Goal: Task Accomplishment & Management: Manage account settings

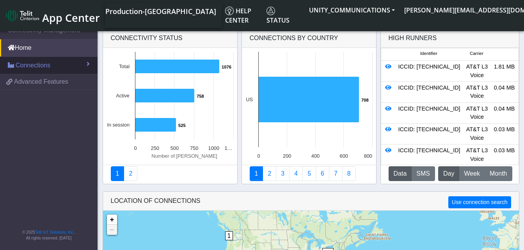
click at [42, 69] on span "Connections" at bounding box center [33, 65] width 35 height 9
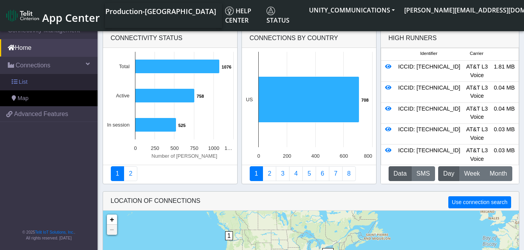
click at [42, 82] on link "List" at bounding box center [49, 82] width 98 height 16
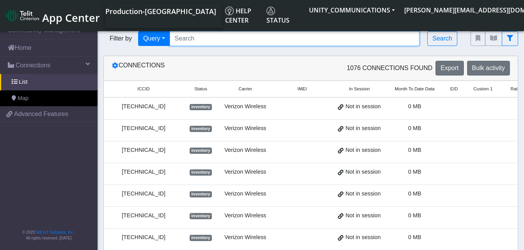
click at [204, 41] on input "Search..." at bounding box center [295, 38] width 250 height 15
type input "89014104273663142423"
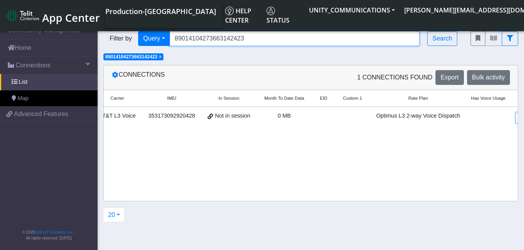
scroll to position [0, 141]
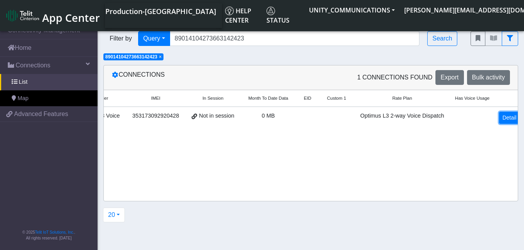
click at [499, 116] on link "Detail" at bounding box center [509, 118] width 21 height 12
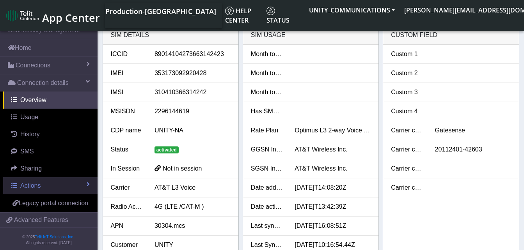
click at [39, 187] on span "Actions" at bounding box center [30, 186] width 20 height 7
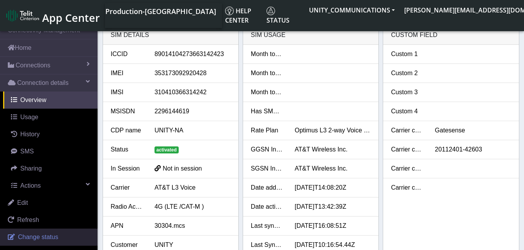
click at [38, 236] on span "Change status" at bounding box center [38, 237] width 40 height 7
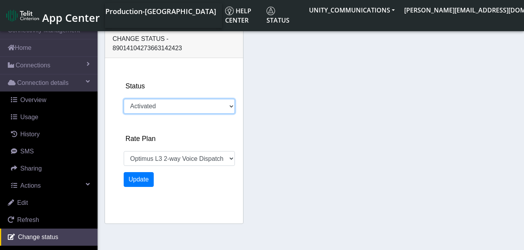
click at [162, 99] on select "Activated Deactivated" at bounding box center [179, 106] width 111 height 15
select select "752: 18646"
select select "deactivated"
click at [124, 99] on select "Activated Deactivated" at bounding box center [179, 106] width 111 height 15
select select "1142: 18646"
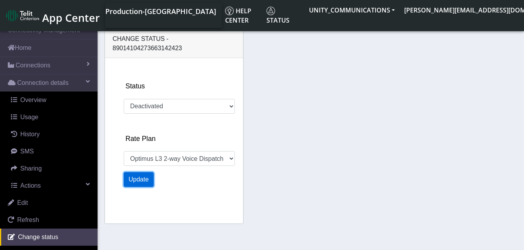
click at [145, 172] on button "Update" at bounding box center [139, 179] width 30 height 15
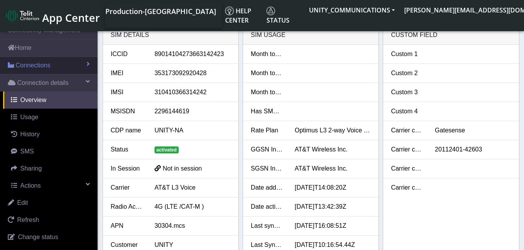
click at [48, 64] on span "Connections" at bounding box center [33, 65] width 35 height 9
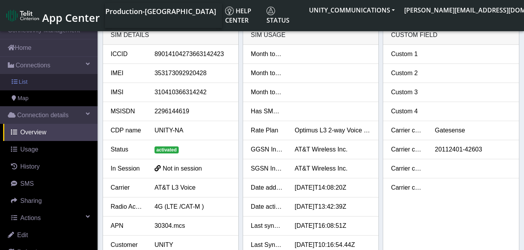
click at [48, 81] on link "List" at bounding box center [49, 82] width 98 height 16
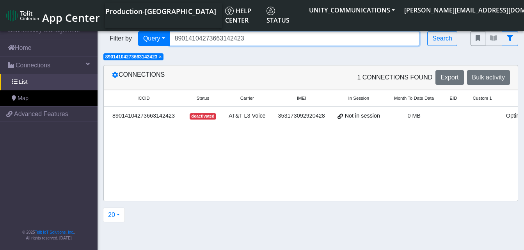
click at [245, 39] on input "89014104273663142423" at bounding box center [295, 38] width 250 height 15
type input "8"
type input "89014104273663142407"
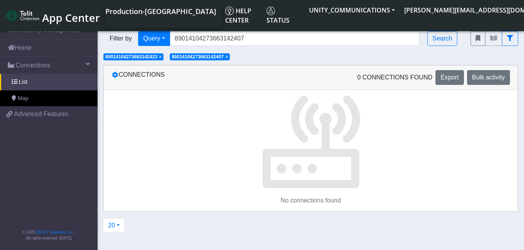
click at [162, 57] on span "×" at bounding box center [160, 56] width 3 height 5
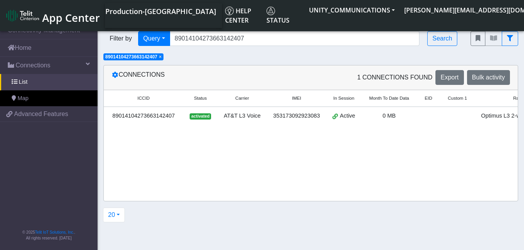
scroll to position [0, 121]
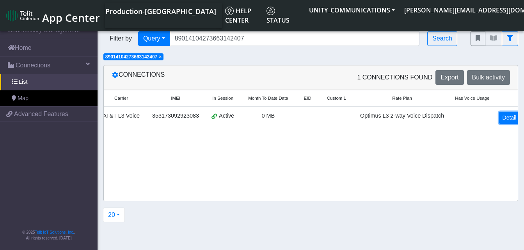
click at [503, 115] on link "Detail" at bounding box center [509, 118] width 21 height 12
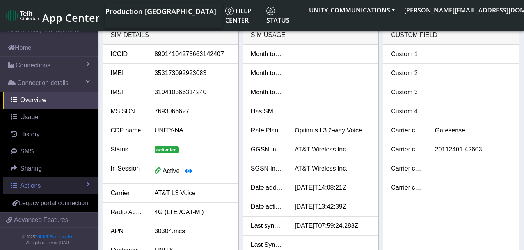
click at [37, 185] on span "Actions" at bounding box center [30, 186] width 20 height 7
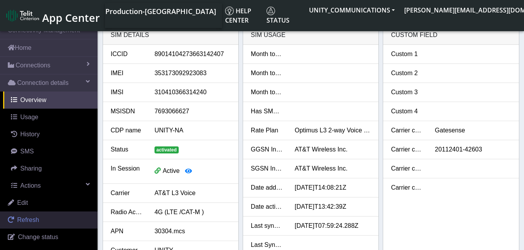
click at [37, 219] on span "Refresh" at bounding box center [28, 220] width 22 height 7
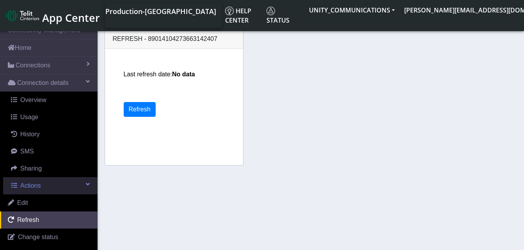
click at [34, 189] on span "Actions" at bounding box center [30, 186] width 20 height 7
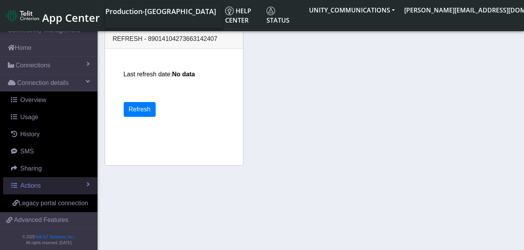
click at [34, 189] on span "Actions" at bounding box center [30, 186] width 20 height 7
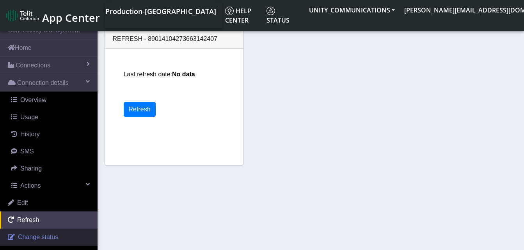
click at [35, 235] on span "Change status" at bounding box center [38, 237] width 40 height 7
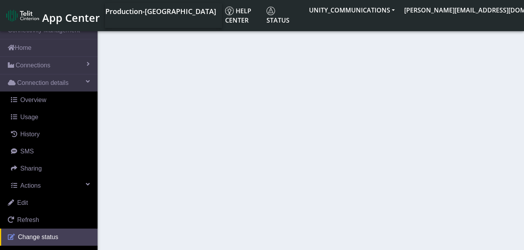
select select "activated"
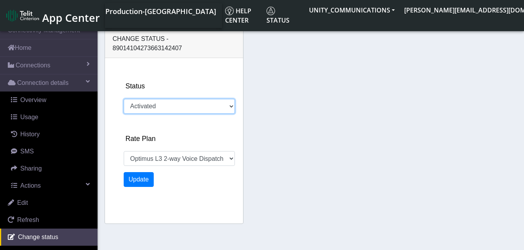
click at [164, 99] on select "Activated Deactivated" at bounding box center [179, 106] width 111 height 15
select select "726: 18646"
select select "deactivated"
click at [124, 99] on select "Activated Deactivated" at bounding box center [179, 106] width 111 height 15
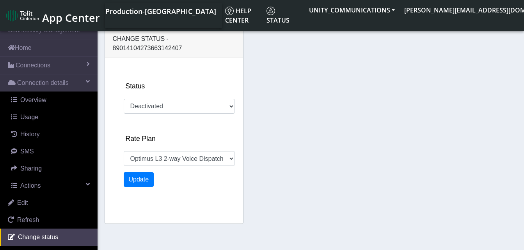
click at [147, 162] on div "Status Activated Deactivated Rate Plan EIS 1 Voice Unity 3GB Unity 500MB Unity …" at bounding box center [186, 141] width 130 height 166
select select "1220: 18646"
click at [146, 172] on button "Update" at bounding box center [139, 179] width 30 height 15
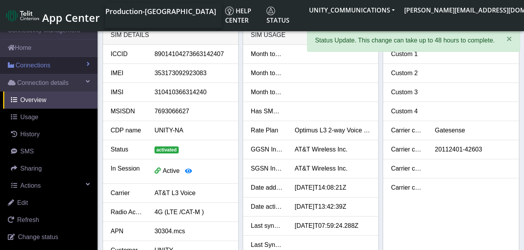
click at [43, 63] on span "Connections" at bounding box center [33, 65] width 35 height 9
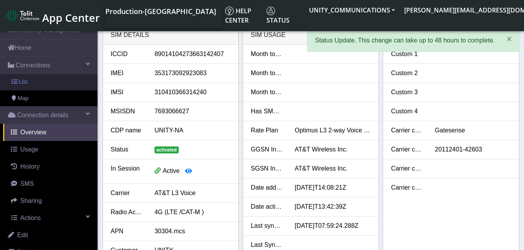
click at [37, 77] on link "List" at bounding box center [49, 82] width 98 height 16
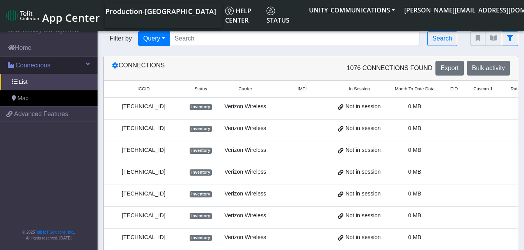
click at [28, 66] on span "Connections" at bounding box center [33, 65] width 35 height 9
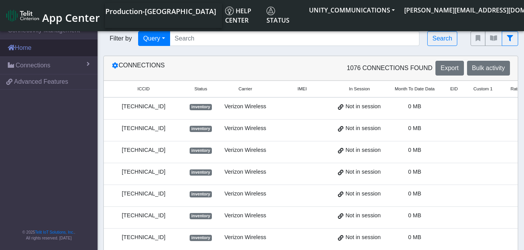
click at [27, 46] on link "Home" at bounding box center [49, 47] width 98 height 17
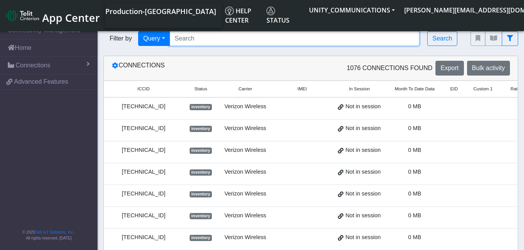
click at [184, 36] on input "Search..." at bounding box center [295, 38] width 250 height 15
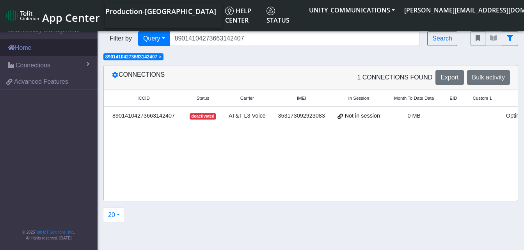
click at [41, 47] on link "Home" at bounding box center [49, 47] width 98 height 17
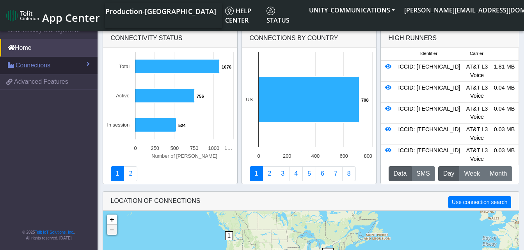
click at [44, 64] on span "Connections" at bounding box center [33, 65] width 35 height 9
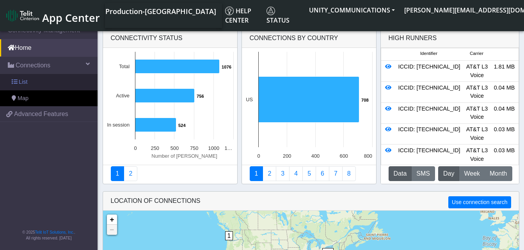
click at [40, 84] on link "List" at bounding box center [49, 82] width 98 height 16
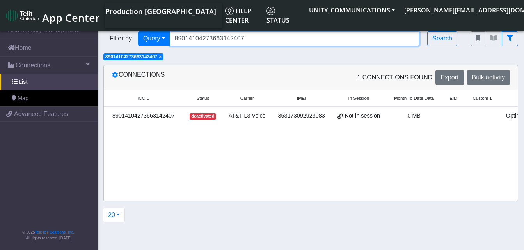
click at [248, 39] on input "89014104273663142407" at bounding box center [295, 38] width 250 height 15
click at [162, 59] on span "×" at bounding box center [160, 56] width 3 height 5
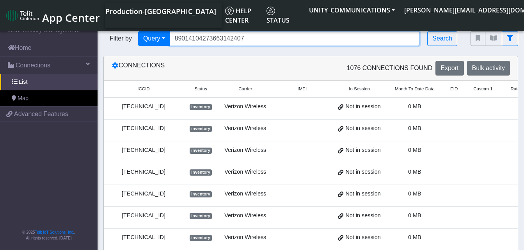
click at [249, 38] on input "89014104273663142407" at bounding box center [295, 38] width 250 height 15
type input "89010303300185408219"
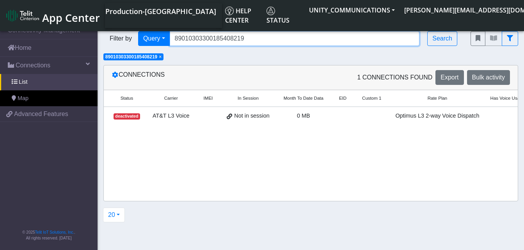
scroll to position [0, 112]
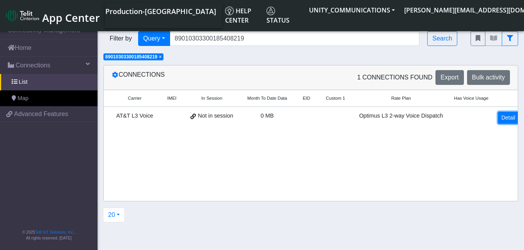
click at [505, 116] on link "Detail" at bounding box center [508, 118] width 21 height 12
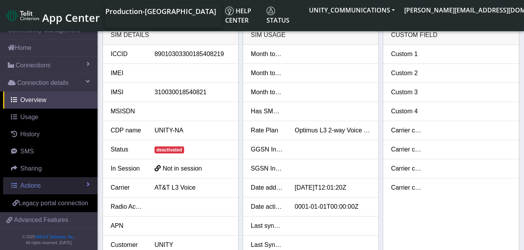
click at [26, 185] on span "Actions" at bounding box center [30, 186] width 20 height 7
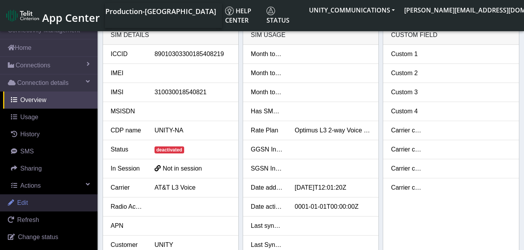
click at [27, 206] on span "Edit" at bounding box center [22, 203] width 11 height 7
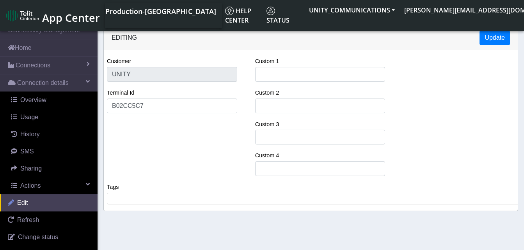
select select "37: 18646"
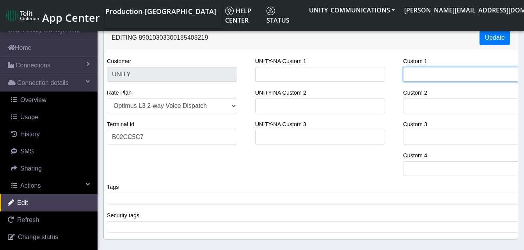
click at [417, 77] on input "Custom 1" at bounding box center [468, 74] width 130 height 15
type input "ga"
select select "63: 18646"
type input "gate"
select select "89: 18646"
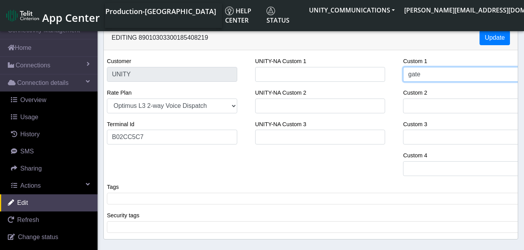
type input "gates"
select select "102: 18646"
type input "gatesen"
select select "128: 18646"
type input "gatesense"
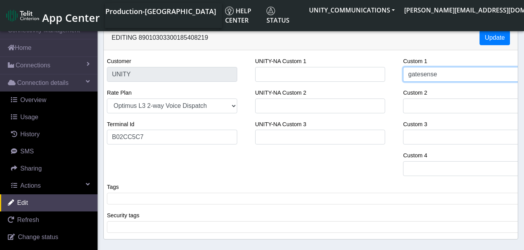
select select "154: 18646"
type input "gatesense"
select select "167: 18646"
click at [378, 172] on div "UNITY-NA Custom 1 UNITY-NA Custom 2 UNITY-NA Custom 3" at bounding box center [320, 120] width 142 height 126
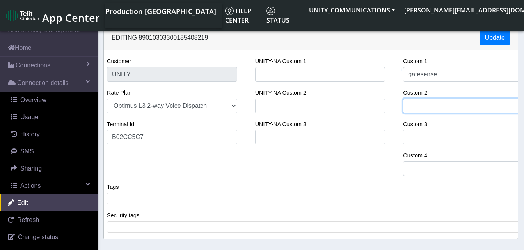
click at [418, 101] on input "Custom 2" at bounding box center [468, 106] width 130 height 15
type input "Ba"
select select "193: 18646"
type input "Bart"
select select "219: 18646"
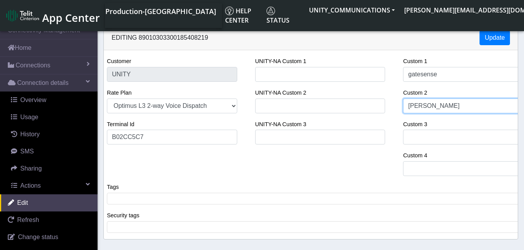
type input "Barton"
select select "245: 18646"
type input "Bartonb"
select select "271: 18646"
type input "Bartonb H"
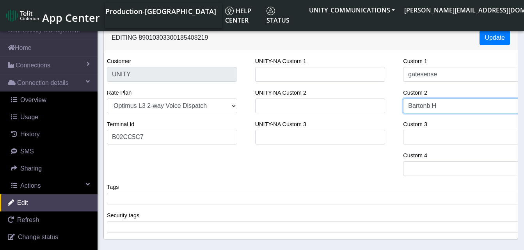
select select "284: 18646"
type input "Bartonb Ho"
select select "297: 18646"
type input "Bartonb Hol"
select select "310: 18646"
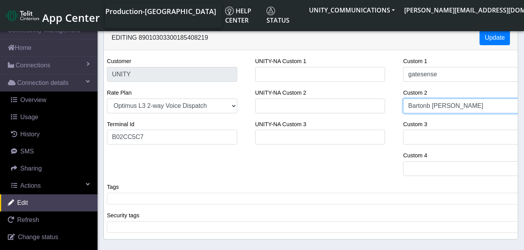
type input "Bartonb Hollo"
select select "336: 18646"
type input "Bartonb Hollow"
select select "349: 18646"
type input "Barton Hollow"
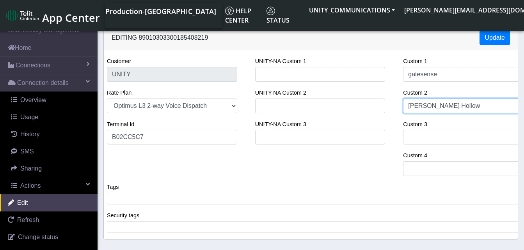
select select "362: 18646"
type input "Barton Hollow"
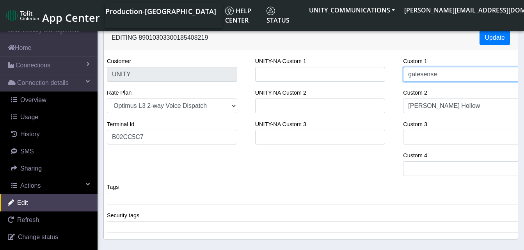
click at [412, 75] on input "gatesense" at bounding box center [468, 74] width 130 height 15
select select "375: 18646"
type input "atesense"
select select "388: 18646"
type input "Gatesense"
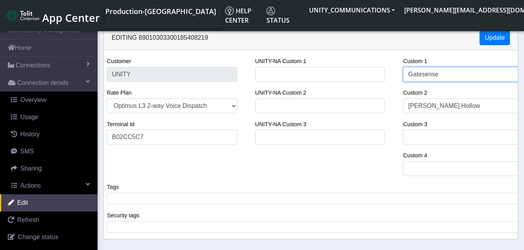
select select "401: 18646"
type input "Gatesense"
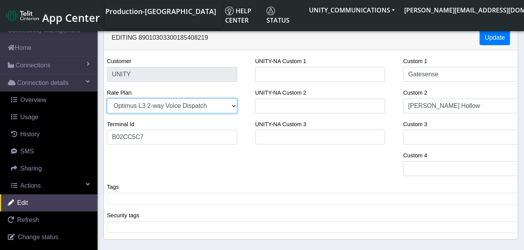
click at [232, 108] on select "EIS 1 Voice Unity 3GB Unity 500MB Unity 5GB 500MB $10.00MRC +$1.00/MB+200MOV+50…" at bounding box center [172, 106] width 130 height 15
click at [107, 99] on select "EIS 1 Voice Unity 3GB Unity 500MB Unity 5GB 500MB $10.00MRC +$1.00/MB+200MOV+50…" at bounding box center [172, 106] width 130 height 15
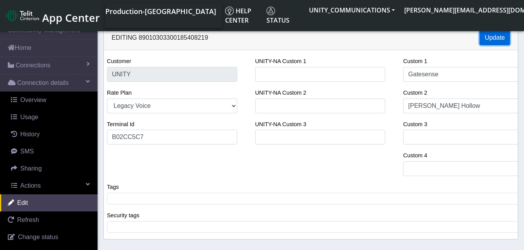
click at [487, 39] on button "Update" at bounding box center [495, 37] width 30 height 15
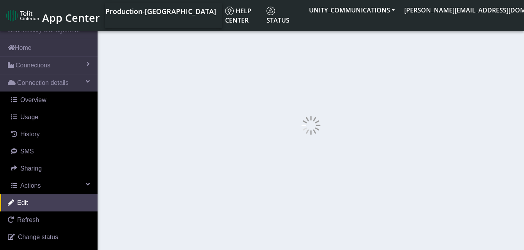
select select "476: 22845"
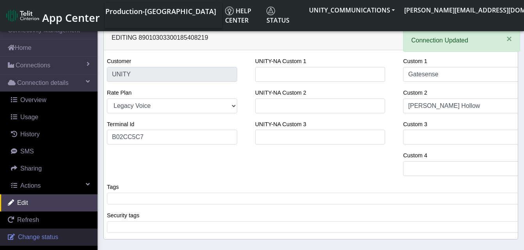
click at [51, 235] on span "Change status" at bounding box center [38, 237] width 40 height 7
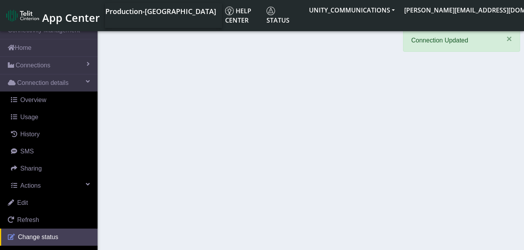
select select "deactivated"
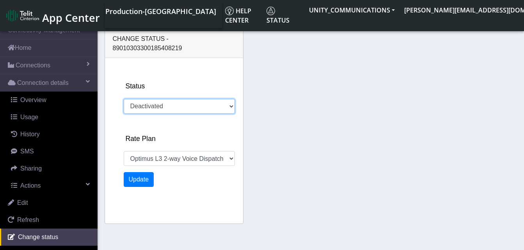
click at [174, 99] on select "Activated Deactivated" at bounding box center [179, 106] width 111 height 15
select select "700: 18646"
select select "activated"
click at [124, 99] on select "Activated Deactivated" at bounding box center [179, 106] width 111 height 15
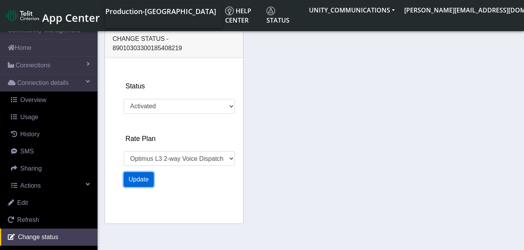
click at [144, 172] on button "Update" at bounding box center [139, 179] width 30 height 15
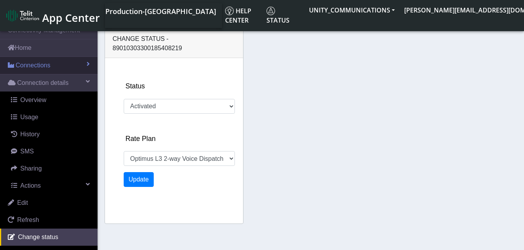
click at [37, 67] on span "Connections" at bounding box center [33, 65] width 35 height 9
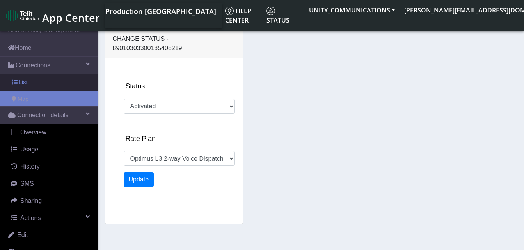
select select "2286: 18646"
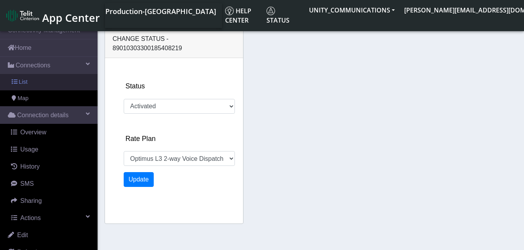
click at [37, 81] on link "List" at bounding box center [49, 82] width 98 height 16
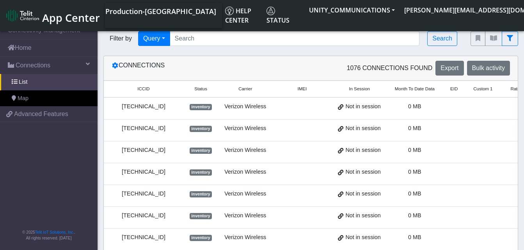
click at [28, 80] on link "List" at bounding box center [49, 82] width 98 height 16
click at [185, 39] on input "Search..." at bounding box center [295, 38] width 250 height 15
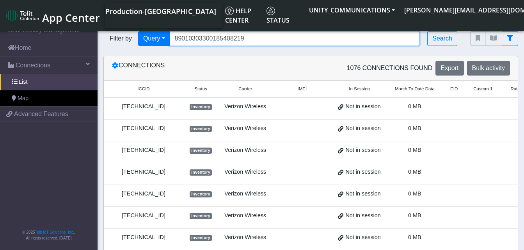
type input "89010303300185408219"
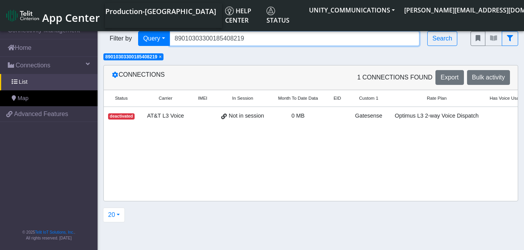
scroll to position [0, 115]
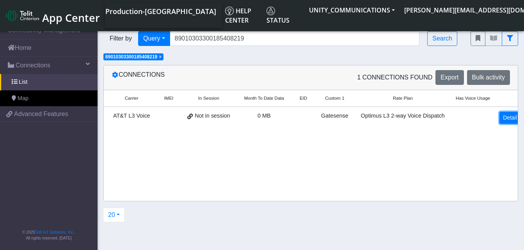
click at [507, 117] on link "Detail" at bounding box center [509, 118] width 21 height 12
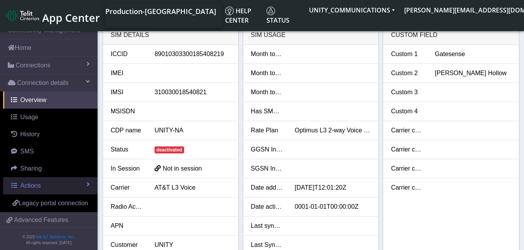
click at [34, 189] on span "Actions" at bounding box center [30, 186] width 20 height 7
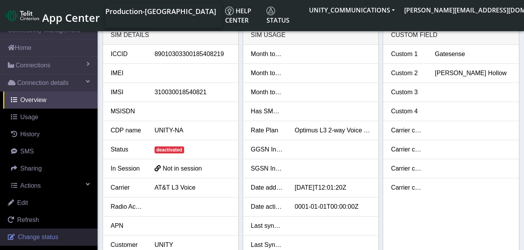
click at [34, 234] on span "Change status" at bounding box center [38, 237] width 40 height 7
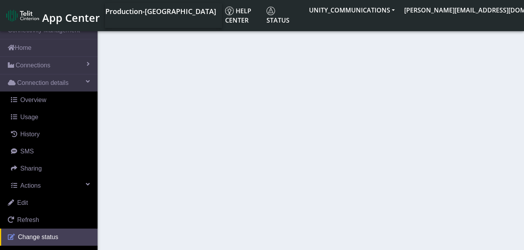
select select "deactivated"
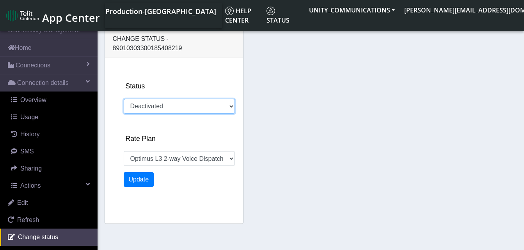
click at [153, 99] on select "Activated Deactivated" at bounding box center [179, 106] width 111 height 15
select select "791: 18646"
select select "activated"
click at [124, 99] on select "Activated Deactivated" at bounding box center [179, 106] width 111 height 15
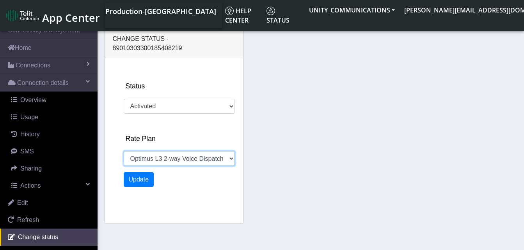
click at [180, 151] on select "EIS 1 Voice Unity 3GB Unity 500MB Unity 5GB 500MB $10.00MRC +$1.00/MB+200MOV+50…" at bounding box center [179, 158] width 111 height 15
click at [124, 151] on select "EIS 1 Voice Unity 3GB Unity 500MB Unity 5GB 500MB $10.00MRC +$1.00/MB+200MOV+50…" at bounding box center [179, 158] width 111 height 15
select select "1698: 22845"
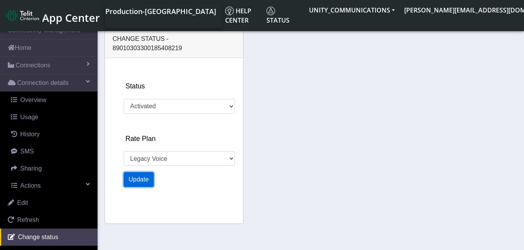
click at [134, 172] on button "Update" at bounding box center [139, 179] width 30 height 15
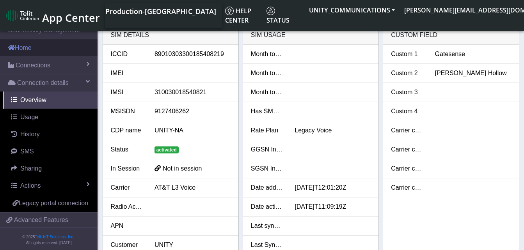
click at [30, 46] on link "Home" at bounding box center [49, 47] width 98 height 17
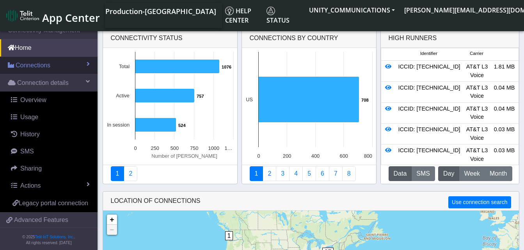
click at [34, 64] on span "Connections" at bounding box center [33, 65] width 35 height 9
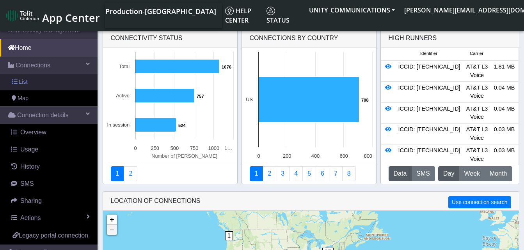
click at [34, 83] on link "List" at bounding box center [49, 82] width 98 height 16
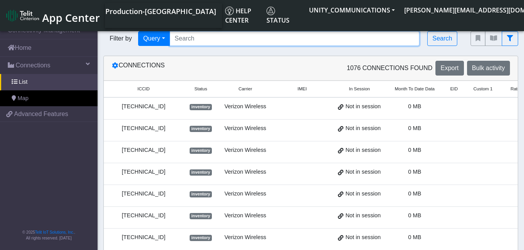
click at [191, 41] on input "Search..." at bounding box center [295, 38] width 250 height 15
type input "89010303300185408185"
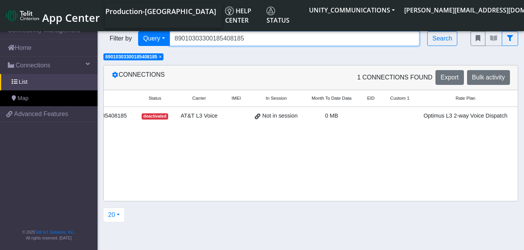
scroll to position [0, 112]
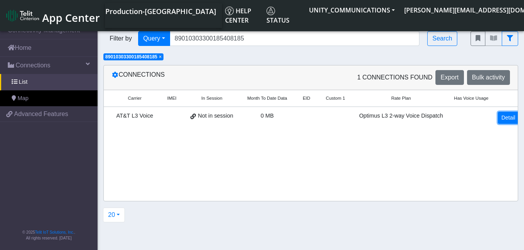
click at [505, 118] on link "Detail" at bounding box center [508, 118] width 21 height 12
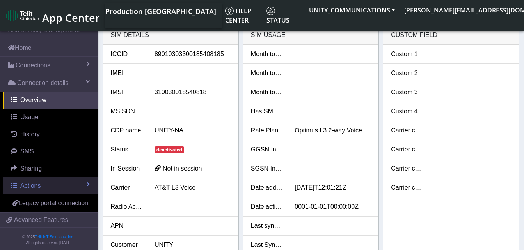
click at [36, 189] on span "Actions" at bounding box center [30, 186] width 20 height 7
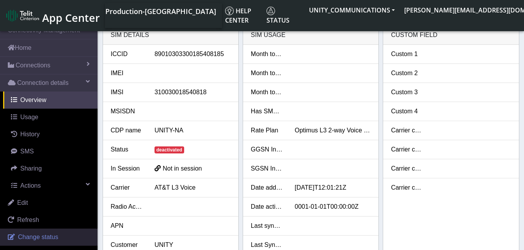
click at [33, 235] on span "Change status" at bounding box center [38, 237] width 40 height 7
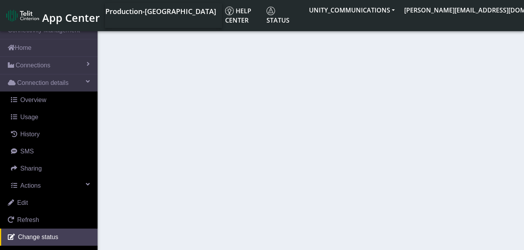
select select "deactivated"
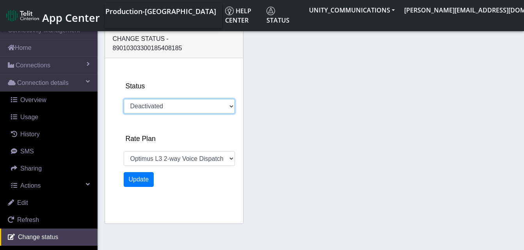
click at [181, 99] on select "Activated Deactivated" at bounding box center [179, 106] width 111 height 15
select select "791: 18646"
select select "activated"
click at [124, 99] on select "Activated Deactivated" at bounding box center [179, 106] width 111 height 15
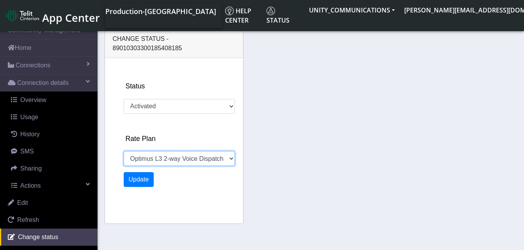
click at [169, 151] on select "EIS 1 Voice Unity 3GB Unity 500MB Unity 5GB 500MB $10.00MRC +$1.00/MB+200MOV+50…" at bounding box center [179, 158] width 111 height 15
click at [124, 151] on select "EIS 1 Voice Unity 3GB Unity 500MB Unity 5GB 500MB $10.00MRC +$1.00/MB+200MOV+50…" at bounding box center [179, 158] width 111 height 15
select select "1724: 22845"
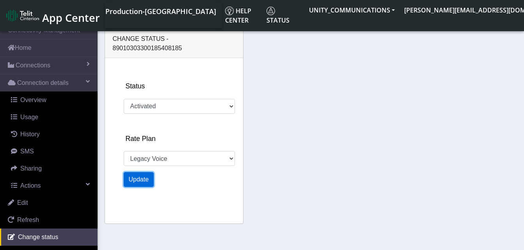
click at [131, 173] on button "Update" at bounding box center [139, 179] width 30 height 15
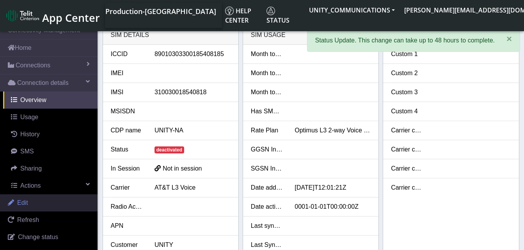
click at [28, 203] on link "Edit" at bounding box center [49, 203] width 98 height 17
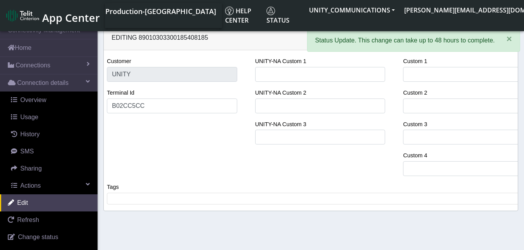
select select "50: 18646"
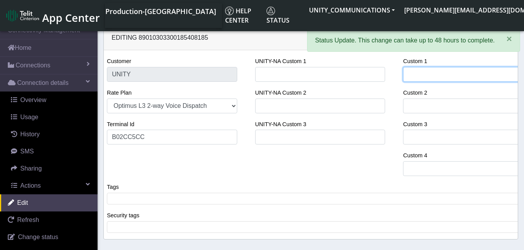
click at [419, 79] on input "Custom 1" at bounding box center [468, 74] width 130 height 15
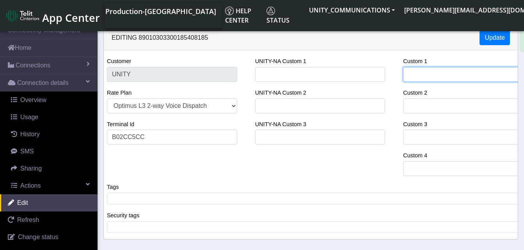
type input "G"
select select "63: 18646"
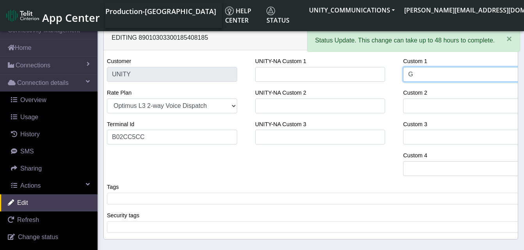
type input "Ga"
select select "76: 18646"
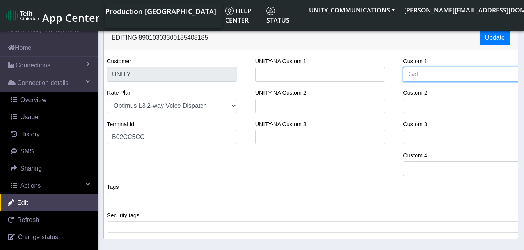
type input "Gate"
select select "102: 18646"
type input "Gatesense"
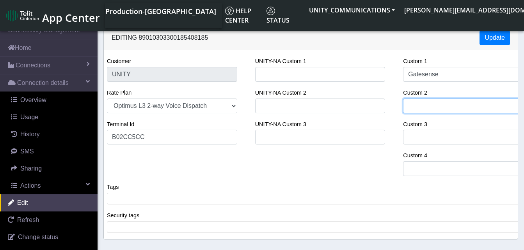
type input "Barton Hollow"
select select "351: 23266"
click at [457, 107] on input "Barton Hollow" at bounding box center [468, 106] width 130 height 15
type input "Barton Hollo"
select select "364: 23266"
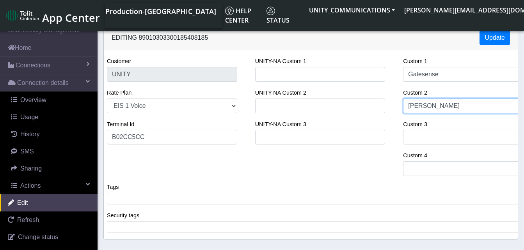
type input "Barton Hol"
select select "390: 23266"
type input "Ba"
select select "494: 23266"
type input "B"
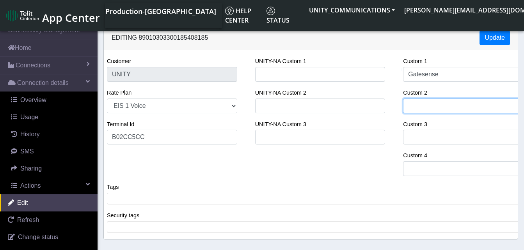
select select "520: 23266"
type input "A"
select select "533: 23266"
type input "Ar"
select select "546: 23266"
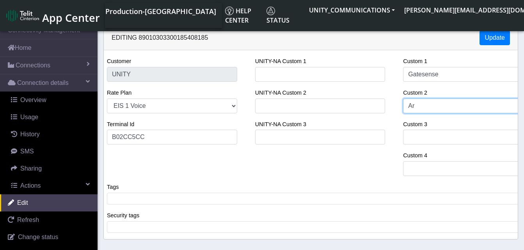
type input "Arb"
select select "559: 23266"
type input "Arbo"
select select "572: 23266"
type input "Arbor"
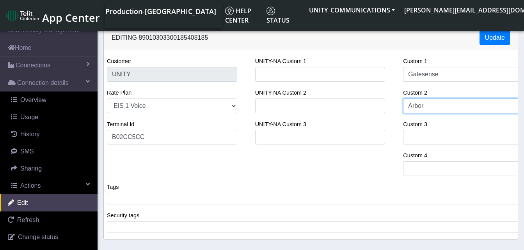
select select "585: 23266"
type input "Arbore"
select select "598: 23266"
type input "Arboret"
select select "611: 23266"
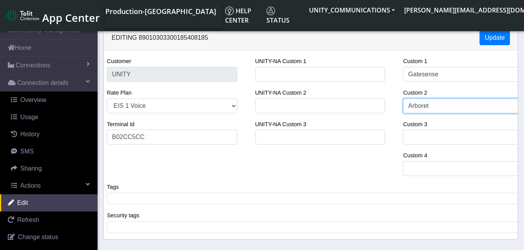
type input "Arboretu"
select select "624: 23266"
type input "Arboretum"
select select "650: 23266"
type input "Arboretum V"
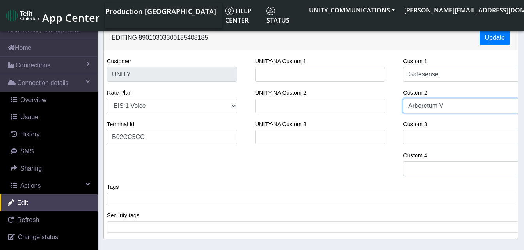
select select "663: 23266"
type input "Arboretum Vi"
select select "676: 23266"
type input "Arboretum Vil"
select select "689: 23266"
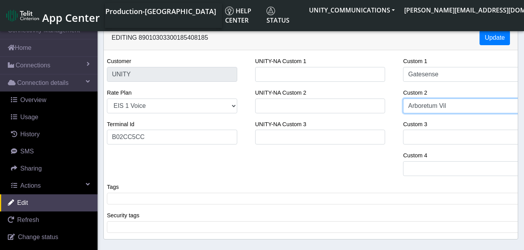
type input "Arboretum Vill"
select select "702: 23266"
type input "Arboretum Villa"
select select "715: 23266"
type input "Arboretum Villag"
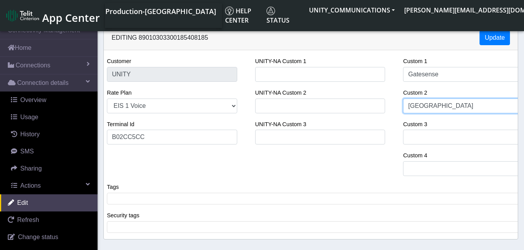
select select "728: 23266"
type input "[GEOGRAPHIC_DATA]"
select select "741: 23266"
type input "[GEOGRAPHIC_DATA]"
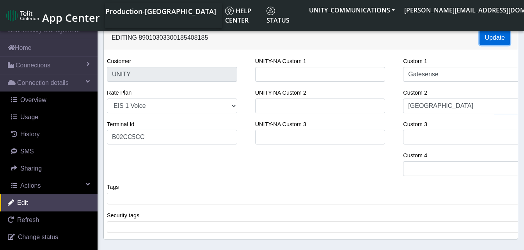
click at [488, 39] on button "Update" at bounding box center [495, 37] width 30 height 15
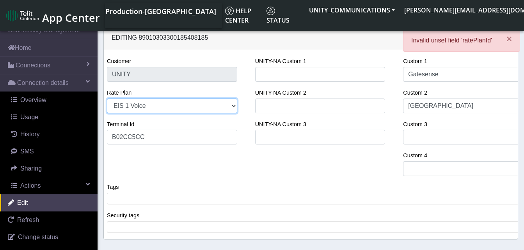
click at [172, 102] on select "EIS 1 Voice Unity 3GB Unity 500MB Unity 5GB 500MB $10.00MRC +$1.00/MB+200MOV+50…" at bounding box center [172, 106] width 130 height 15
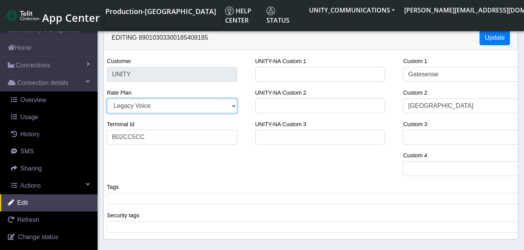
click at [107, 99] on select "EIS 1 Voice Unity 3GB Unity 500MB Unity 5GB 500MB $10.00MRC +$1.00/MB+200MOV+50…" at bounding box center [172, 106] width 130 height 15
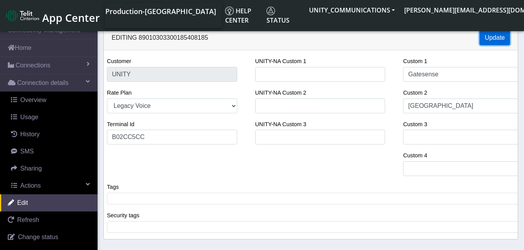
click at [495, 38] on button "Update" at bounding box center [495, 37] width 30 height 15
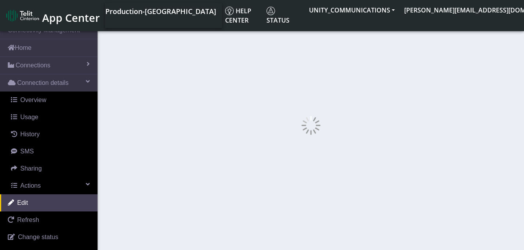
select select "866: 22845"
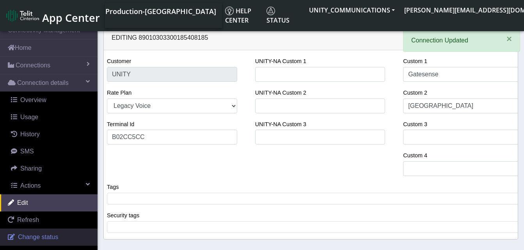
click at [43, 234] on span "Change status" at bounding box center [38, 237] width 40 height 7
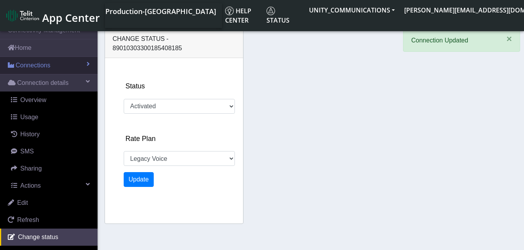
click at [38, 69] on span "Connections" at bounding box center [33, 65] width 35 height 9
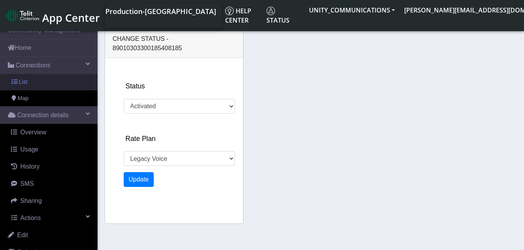
select select "1178: 22845"
click at [37, 81] on link "List" at bounding box center [49, 82] width 98 height 16
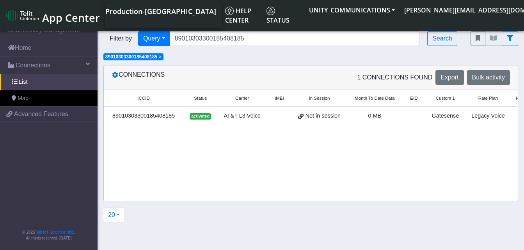
click at [161, 59] on span "×" at bounding box center [160, 56] width 3 height 5
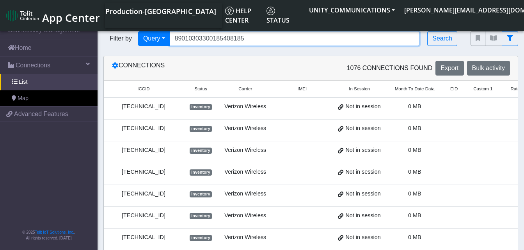
click at [246, 41] on input "89010303300185408185" at bounding box center [295, 38] width 250 height 15
type input "8"
type input "89010303300185408193"
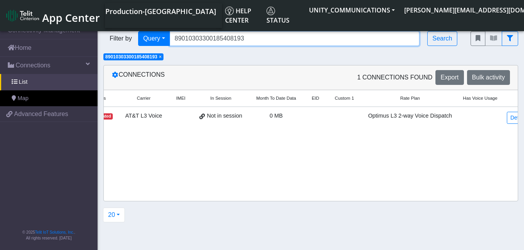
scroll to position [0, 112]
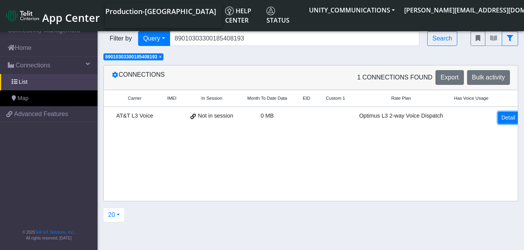
click at [501, 123] on link "Detail" at bounding box center [508, 118] width 21 height 12
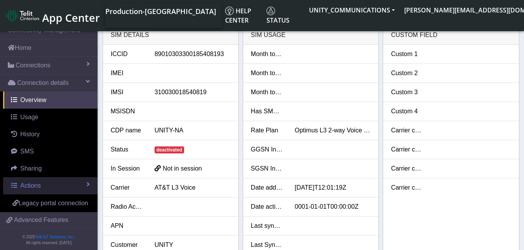
click at [21, 187] on span "Actions" at bounding box center [30, 186] width 20 height 7
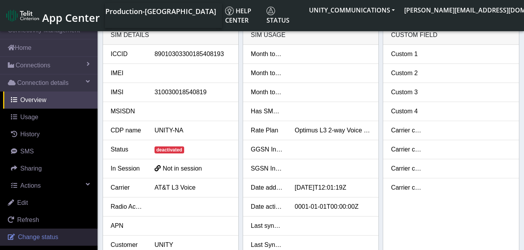
click at [29, 236] on span "Change status" at bounding box center [38, 237] width 40 height 7
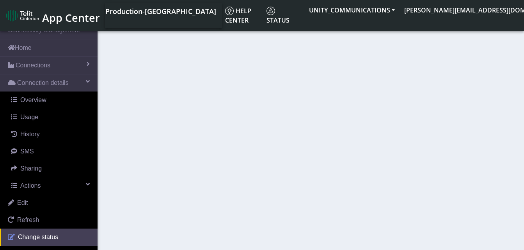
select select "deactivated"
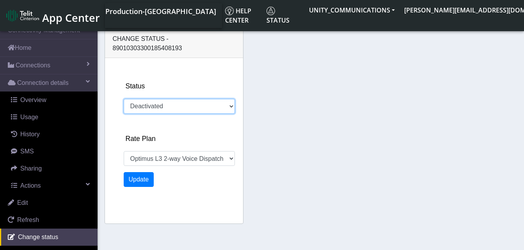
click at [161, 99] on select "Activated Deactivated" at bounding box center [179, 106] width 111 height 15
select select "752: 18646"
select select "activated"
click at [124, 99] on select "Activated Deactivated" at bounding box center [179, 106] width 111 height 15
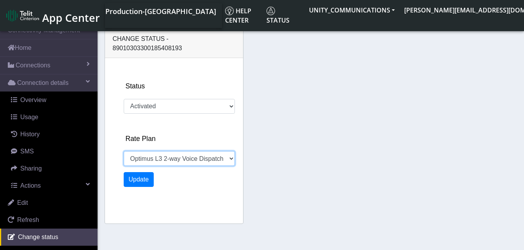
click at [152, 151] on select "EIS 1 Voice Unity 3GB Unity 500MB Unity 5GB 500MB $10.00MRC +$1.00/MB+200MOV+50…" at bounding box center [179, 158] width 111 height 15
click at [124, 151] on select "EIS 1 Voice Unity 3GB Unity 500MB Unity 5GB 500MB $10.00MRC +$1.00/MB+200MOV+50…" at bounding box center [179, 158] width 111 height 15
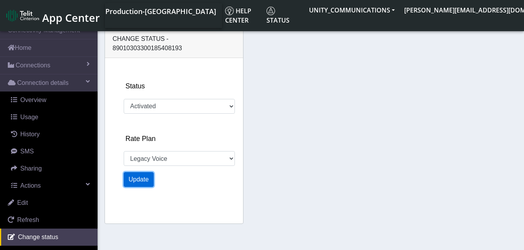
select select "1581: 22845"
click at [137, 172] on button "Update" at bounding box center [139, 179] width 30 height 15
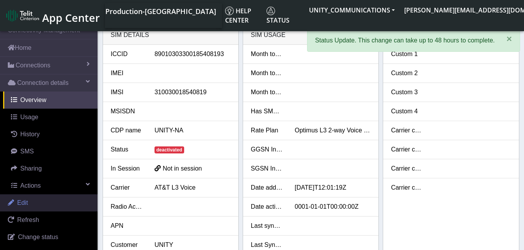
click at [25, 203] on span "Edit" at bounding box center [22, 203] width 11 height 7
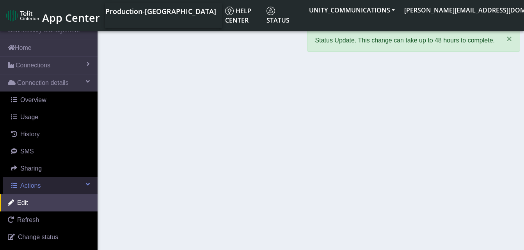
select select "50: 18646"
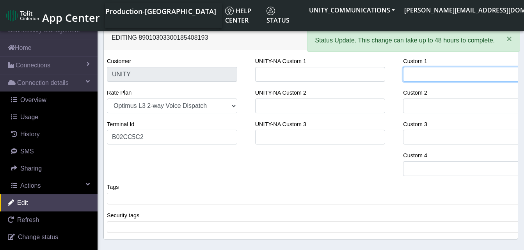
click at [417, 80] on input "Custom 1" at bounding box center [468, 74] width 130 height 15
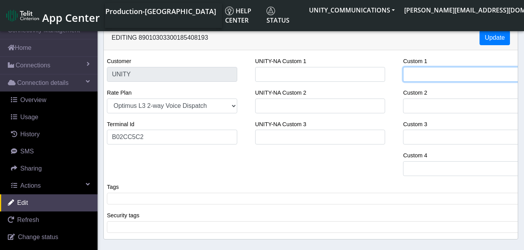
type input "G"
select select "63: 18646"
type input "Ga"
select select "76: 18646"
type input "Gat"
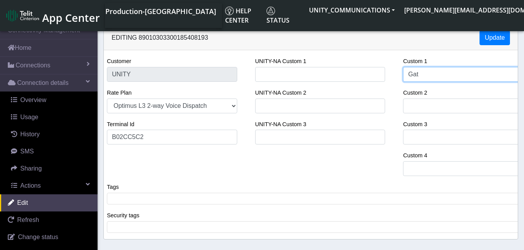
select select "89: 18646"
type input "Gate"
select select "102: 18646"
type input "Gatesense"
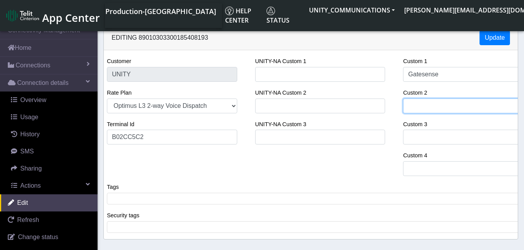
type input "[GEOGRAPHIC_DATA]"
click at [458, 108] on input "[GEOGRAPHIC_DATA]" at bounding box center [468, 106] width 130 height 15
select select "351: 23266"
type input "Arboretum Villag"
select select "364: 23266"
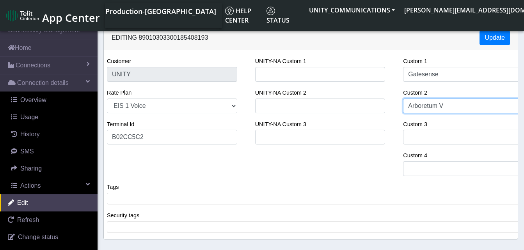
type input "Arboretum"
select select "442: 23266"
type input "Ar"
select select "546: 23266"
type input "A"
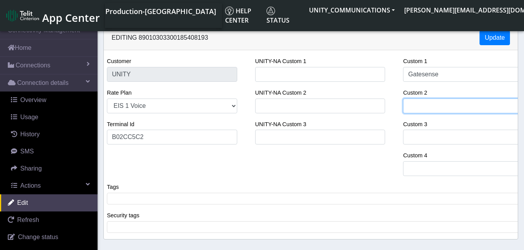
select select "572: 23266"
type input "H"
select select "585: 23266"
type input "Ha"
select select "611: 23266"
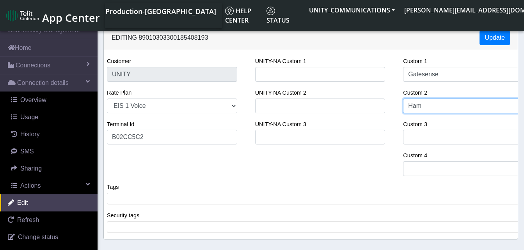
type input "Hami"
select select "624: 23266"
type input "Hamil"
select select "637: 23266"
type input "Hamilt"
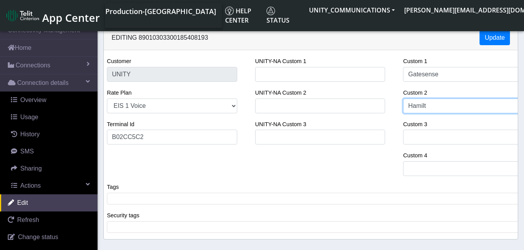
select select "650: 23266"
type input "Hamilto"
select select "663: 23266"
type input "Hamilton"
select select "689: 23266"
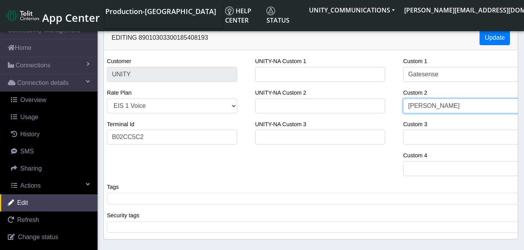
type input "Hamilton p"
select select "702: 23266"
type input "Hamilton po"
select select "728: 23266"
type input "[PERSON_NAME] pool"
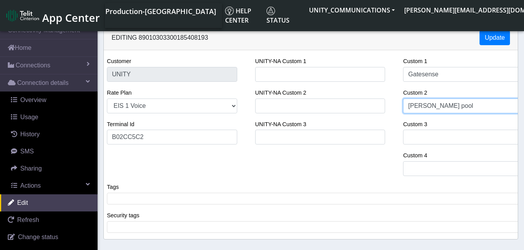
select select "741: 23266"
type input "[PERSON_NAME] pool"
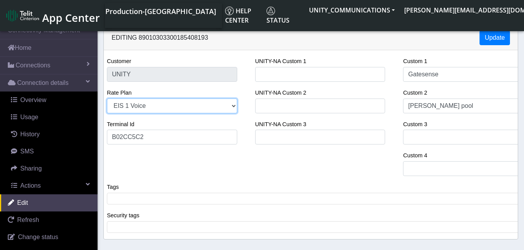
click at [142, 109] on select "EIS 1 Voice Unity 3GB Unity 500MB Unity 5GB 500MB $10.00MRC +$1.00/MB+200MOV+50…" at bounding box center [172, 106] width 130 height 15
click at [107, 99] on select "EIS 1 Voice Unity 3GB Unity 500MB Unity 5GB 500MB $10.00MRC +$1.00/MB+200MOV+50…" at bounding box center [172, 106] width 130 height 15
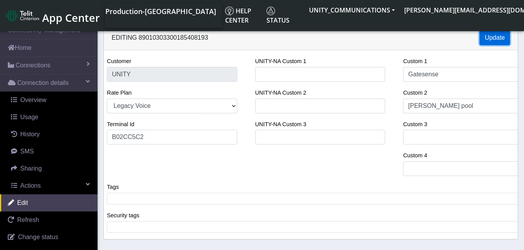
click at [493, 37] on button "Update" at bounding box center [495, 37] width 30 height 15
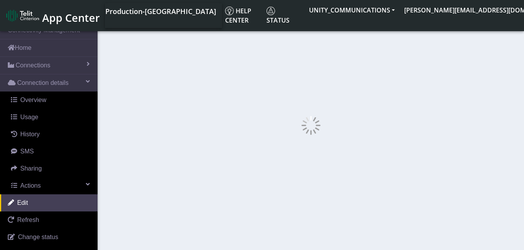
select select "827: 22845"
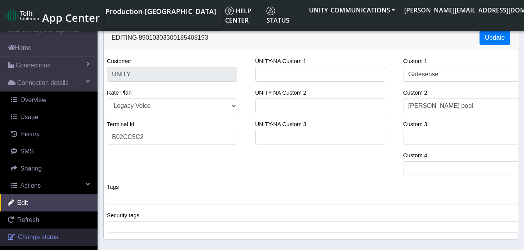
click at [34, 236] on span "Change status" at bounding box center [38, 237] width 40 height 7
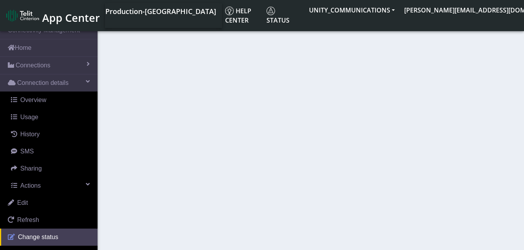
select select "deactivated"
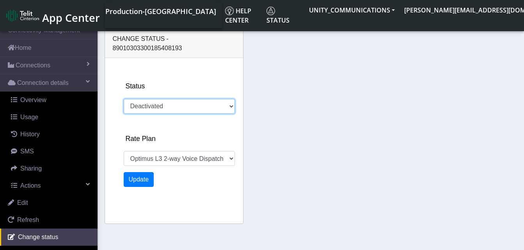
click at [154, 99] on select "Activated Deactivated" at bounding box center [179, 106] width 111 height 15
select select "830: 18646"
select select "activated"
click at [124, 99] on select "Activated Deactivated" at bounding box center [179, 106] width 111 height 15
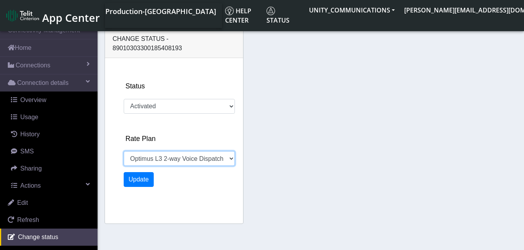
click at [151, 152] on select "EIS 1 Voice Unity 3GB Unity 500MB Unity 5GB 500MB $10.00MRC +$1.00/MB+200MOV+50…" at bounding box center [179, 158] width 111 height 15
click at [124, 151] on select "EIS 1 Voice Unity 3GB Unity 500MB Unity 5GB 500MB $10.00MRC +$1.00/MB+200MOV+50…" at bounding box center [179, 158] width 111 height 15
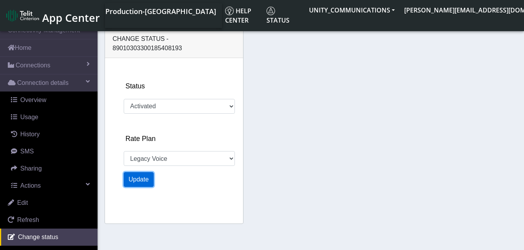
click at [140, 172] on button "Update" at bounding box center [139, 179] width 30 height 15
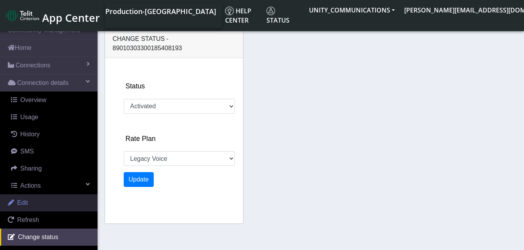
select select "2920: 22845"
click at [25, 201] on span "Edit" at bounding box center [22, 203] width 11 height 7
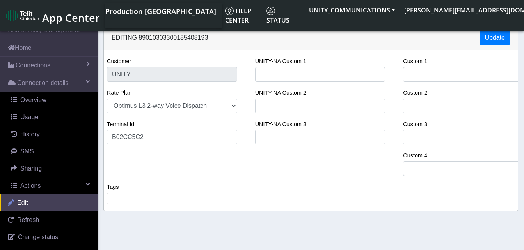
select select "50: 18646"
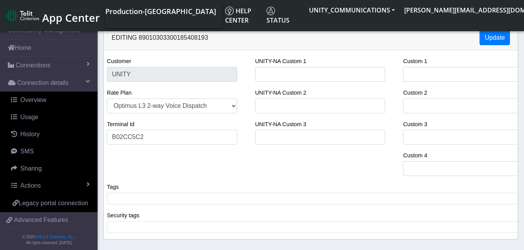
select select "50: 18646"
type input "Gatesense"
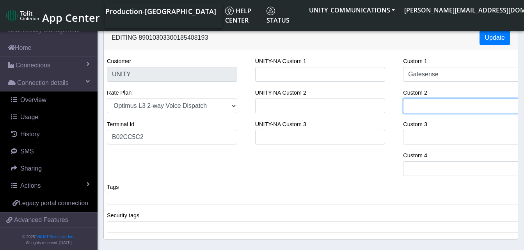
type input "[PERSON_NAME] pool"
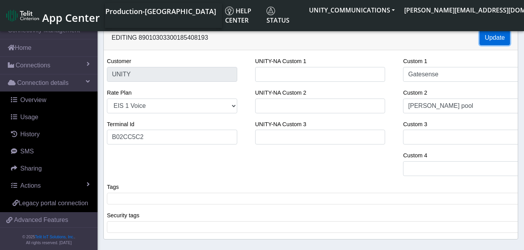
click at [499, 39] on button "Update" at bounding box center [495, 37] width 30 height 15
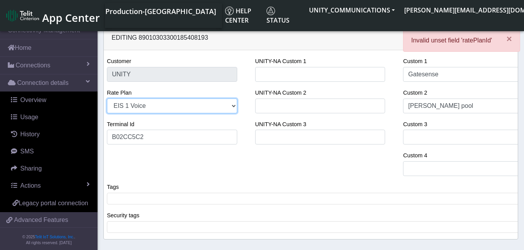
click at [142, 107] on select "EIS 1 Voice Unity 3GB Unity 500MB Unity 5GB 500MB $10.00MRC +$1.00/MB+200MOV+50…" at bounding box center [172, 106] width 130 height 15
click at [107, 99] on select "EIS 1 Voice Unity 3GB Unity 500MB Unity 5GB 500MB $10.00MRC +$1.00/MB+200MOV+50…" at bounding box center [172, 106] width 130 height 15
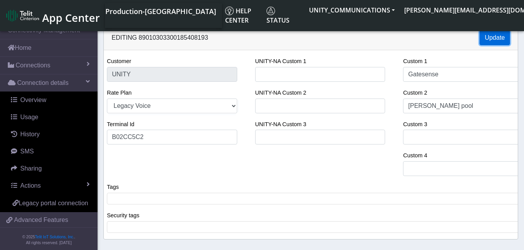
click at [492, 45] on button "Update" at bounding box center [495, 37] width 30 height 15
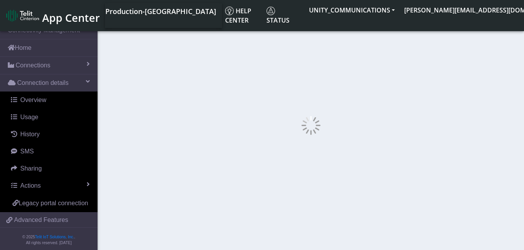
select select "411: 22845"
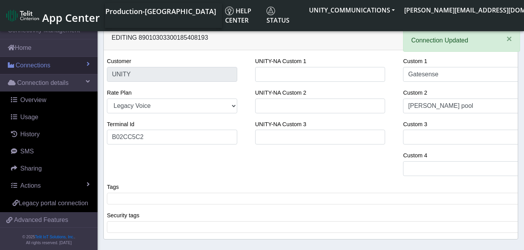
click at [34, 69] on span "Connections" at bounding box center [33, 65] width 35 height 9
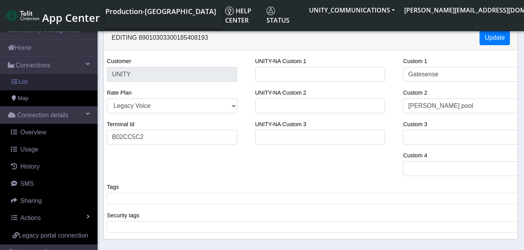
click at [32, 83] on link "List" at bounding box center [49, 82] width 98 height 16
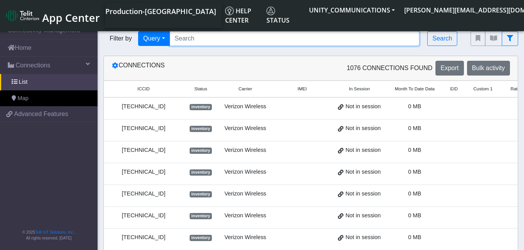
click at [195, 37] on input "Search..." at bounding box center [295, 38] width 250 height 15
click at [188, 38] on input "Search..." at bounding box center [295, 38] width 250 height 15
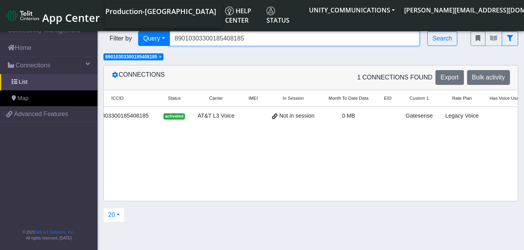
scroll to position [0, 60]
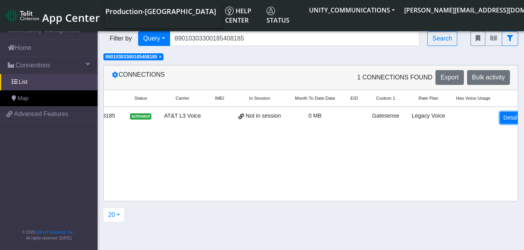
click at [508, 121] on link "Detail" at bounding box center [510, 118] width 21 height 12
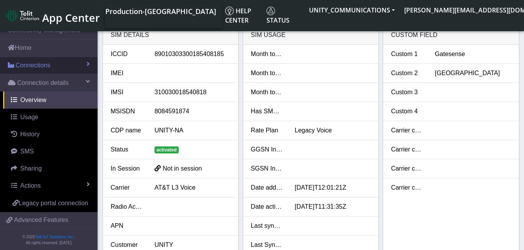
click at [46, 64] on span "Connections" at bounding box center [33, 65] width 35 height 9
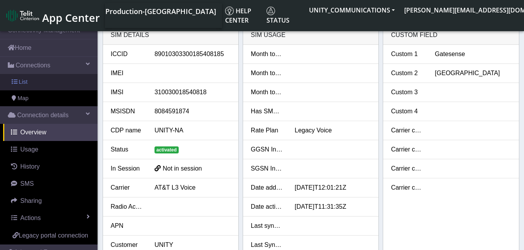
click at [43, 77] on link "List" at bounding box center [49, 82] width 98 height 16
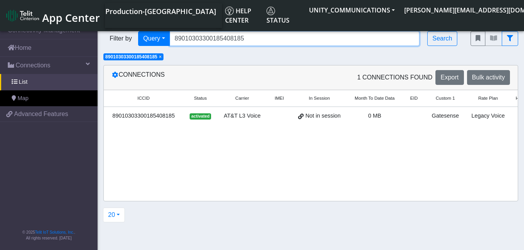
click at [246, 38] on input "89010303300185408185" at bounding box center [295, 38] width 250 height 15
type input "89010303300185408193"
click at [162, 59] on span "×" at bounding box center [160, 56] width 3 height 5
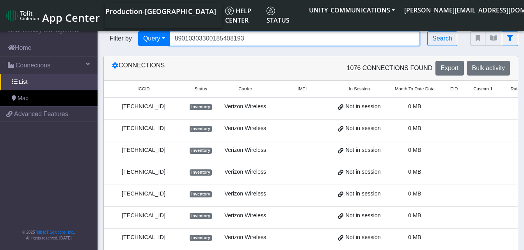
click at [255, 40] on input "89010303300185408193" at bounding box center [295, 38] width 250 height 15
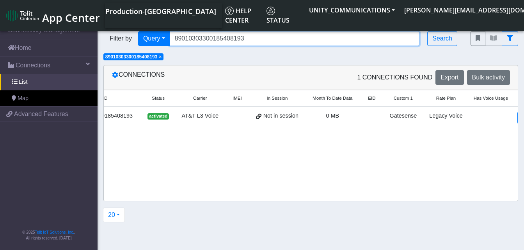
scroll to position [0, 60]
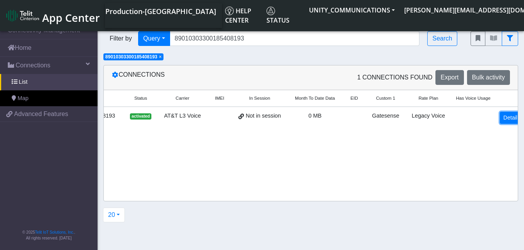
click at [505, 116] on link "Detail" at bounding box center [510, 118] width 21 height 12
